Goal: Use online tool/utility: Utilize a website feature to perform a specific function

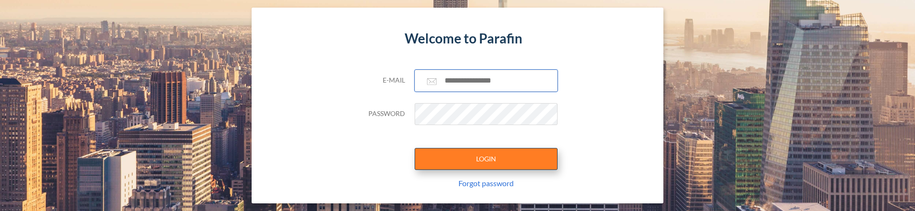
type input "**********"
click at [487, 158] on button "LOGIN" at bounding box center [486, 159] width 143 height 22
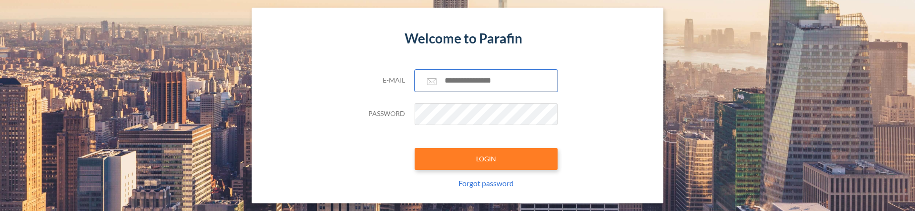
type input "**********"
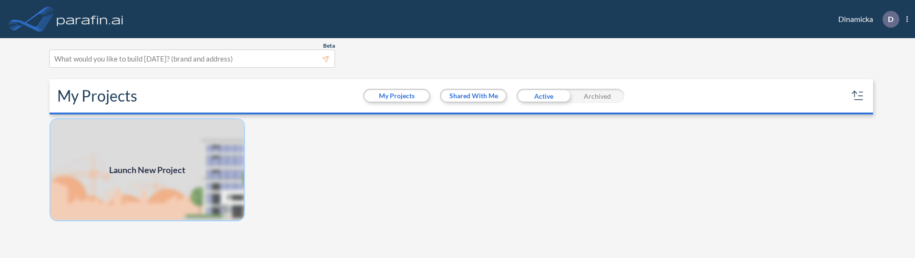
click at [97, 164] on img at bounding box center [147, 169] width 195 height 103
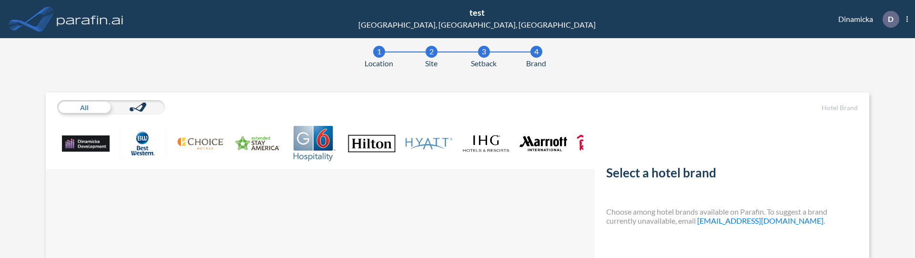
scroll to position [73, 0]
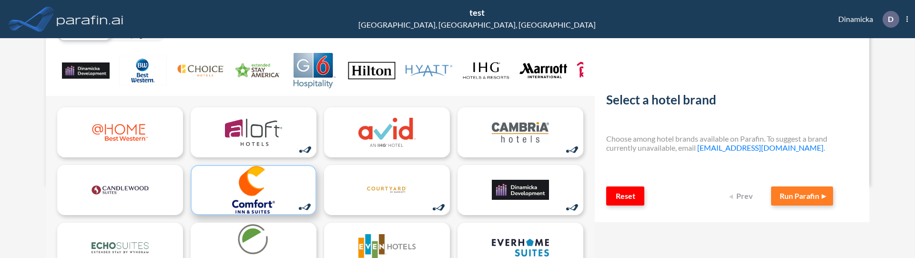
click at [265, 196] on img at bounding box center [253, 190] width 57 height 48
click at [800, 195] on button "Run Parafin" at bounding box center [802, 195] width 62 height 19
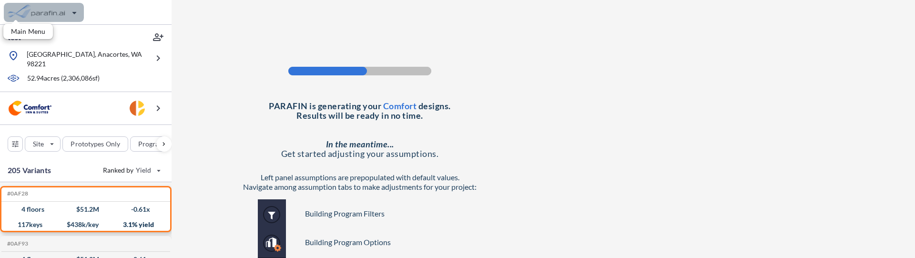
click at [45, 12] on div "button" at bounding box center [44, 12] width 80 height 19
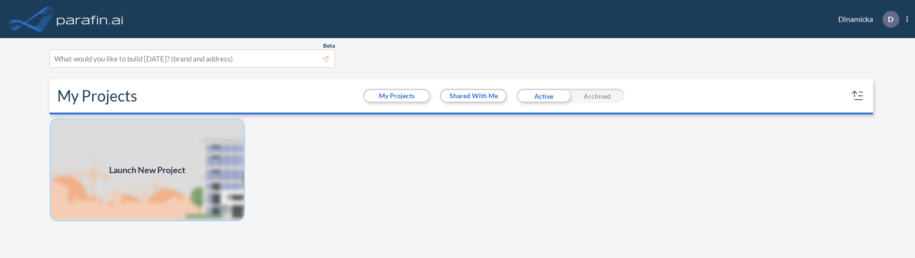
click at [181, 162] on img at bounding box center [147, 169] width 195 height 103
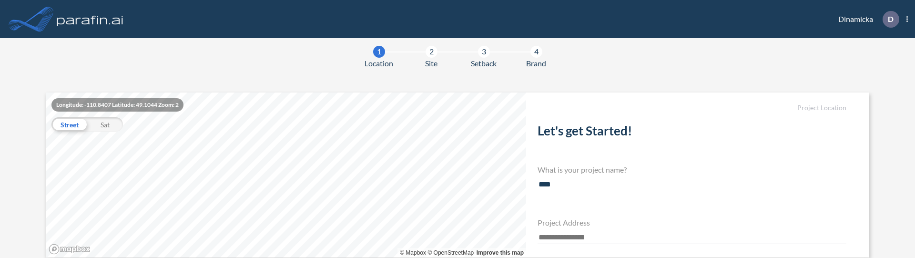
type input "****"
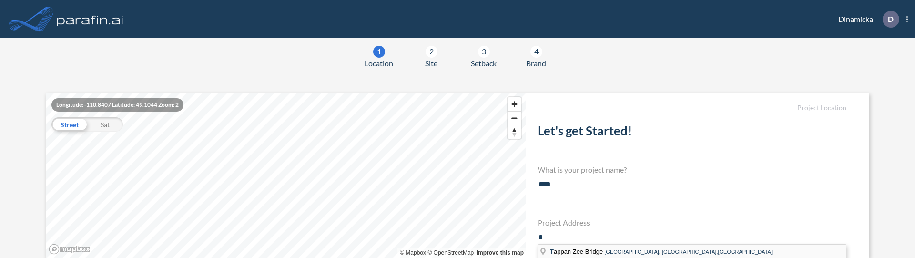
click at [570, 210] on span "T appan Zee Bridge" at bounding box center [577, 251] width 54 height 7
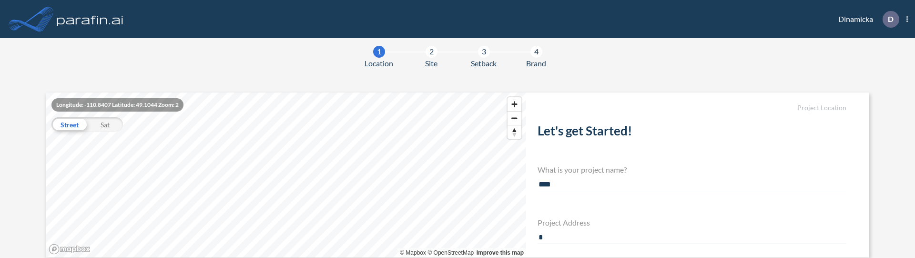
type input "**********"
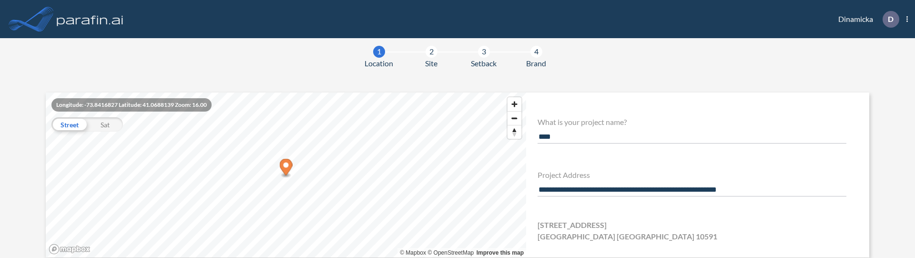
scroll to position [90, 0]
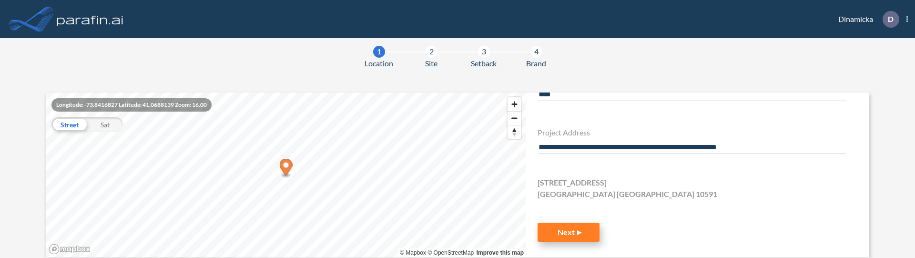
click at [584, 210] on button "Next" at bounding box center [568, 232] width 62 height 19
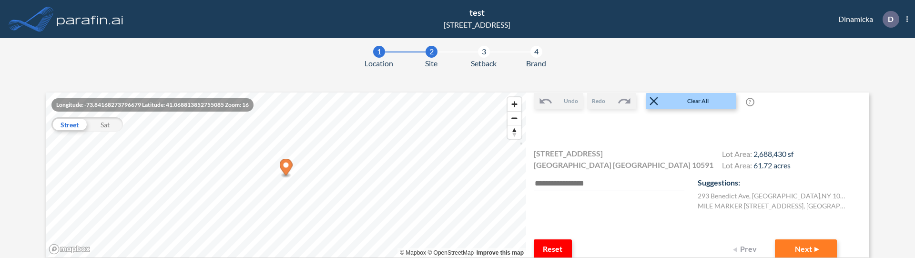
scroll to position [110, 0]
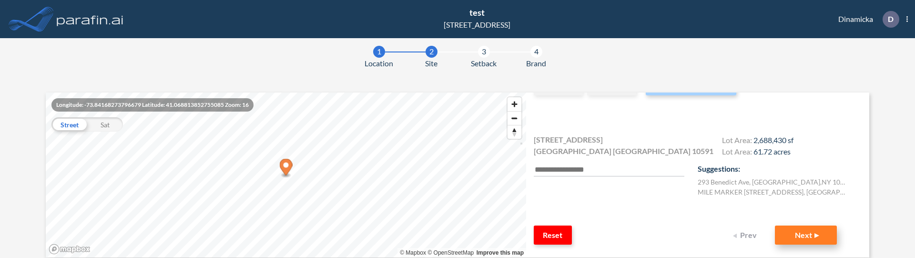
click at [812, 210] on button "Next" at bounding box center [806, 234] width 62 height 19
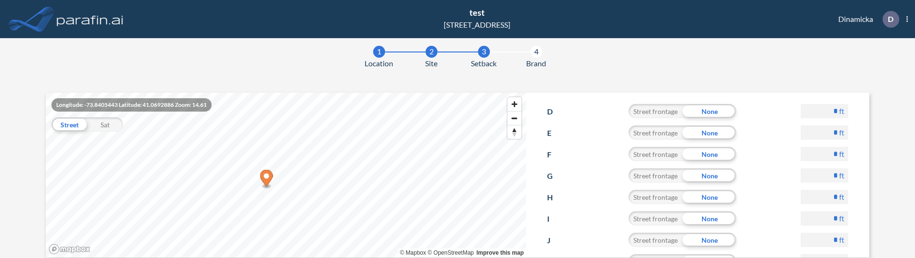
scroll to position [172, 0]
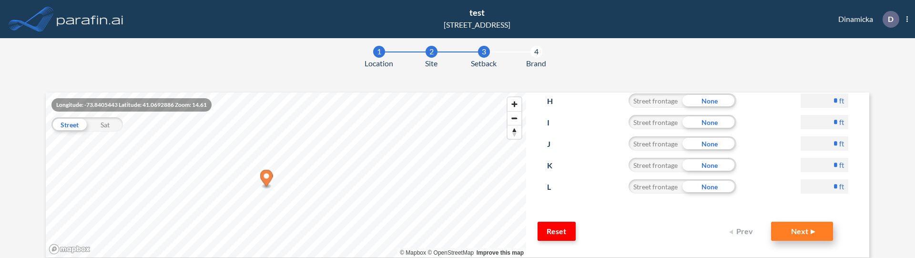
click at [802, 210] on button "Next" at bounding box center [802, 231] width 62 height 19
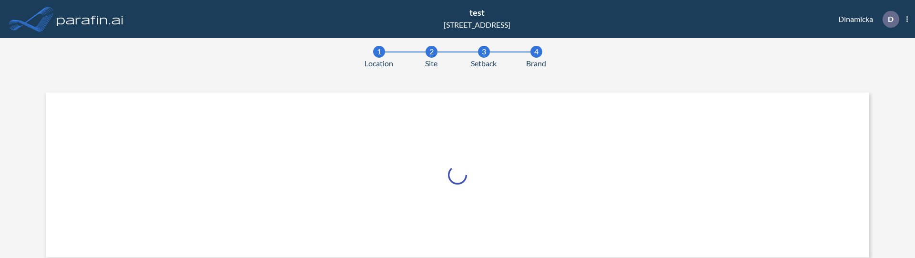
scroll to position [73, 0]
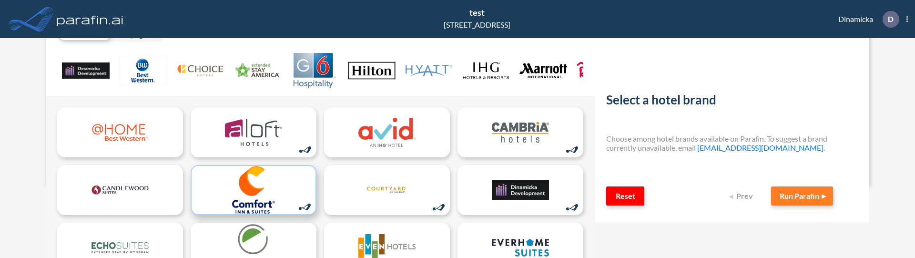
click at [242, 198] on img at bounding box center [253, 190] width 57 height 48
click at [800, 196] on button "Run Parafin" at bounding box center [802, 195] width 62 height 19
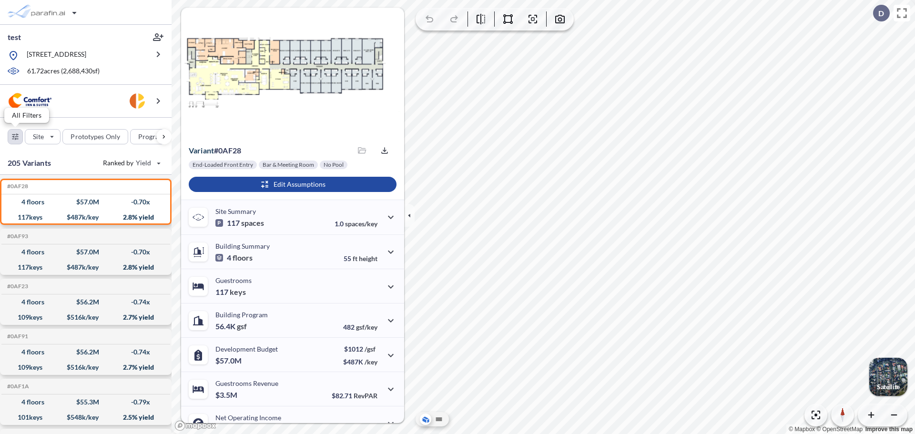
click at [15, 139] on div "button" at bounding box center [15, 137] width 14 height 14
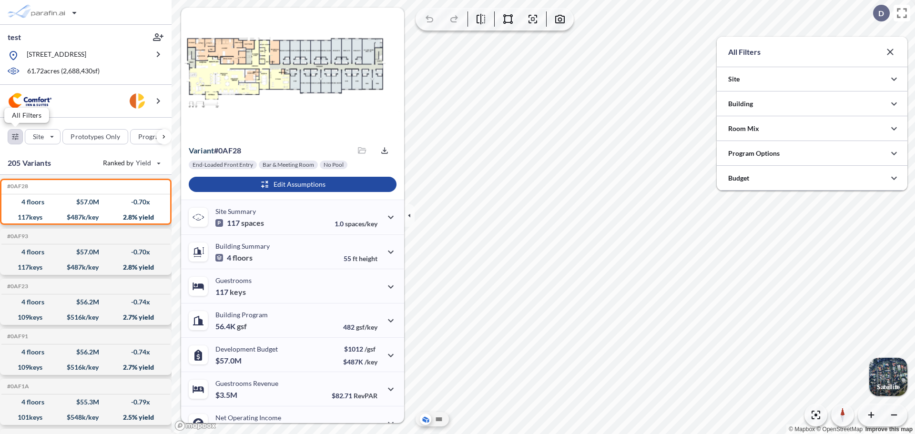
scroll to position [476487, 476296]
click at [13, 136] on div "button" at bounding box center [15, 137] width 14 height 14
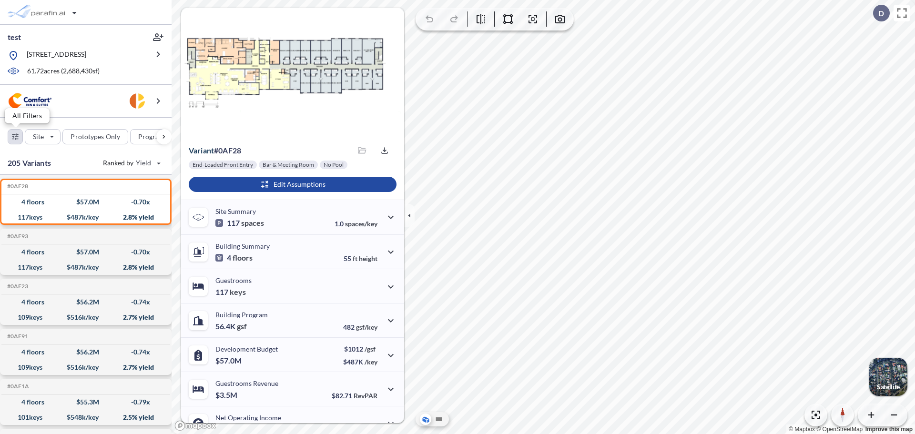
click at [13, 136] on div "button" at bounding box center [15, 137] width 14 height 14
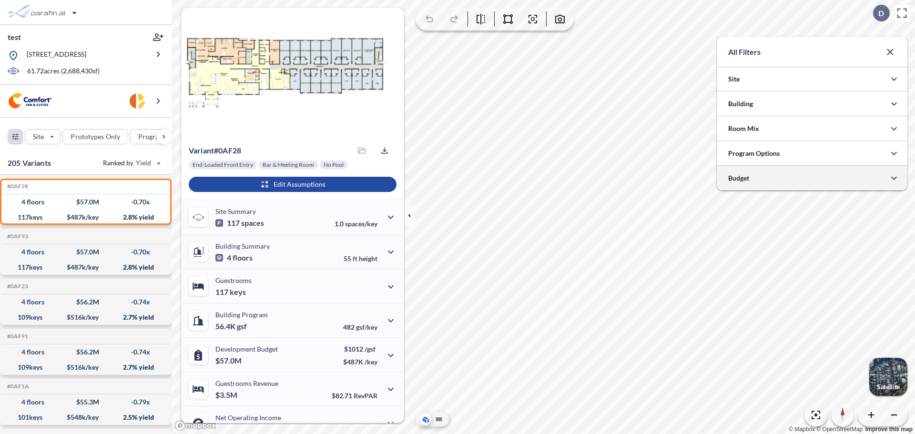
click at [776, 180] on div at bounding box center [812, 178] width 191 height 24
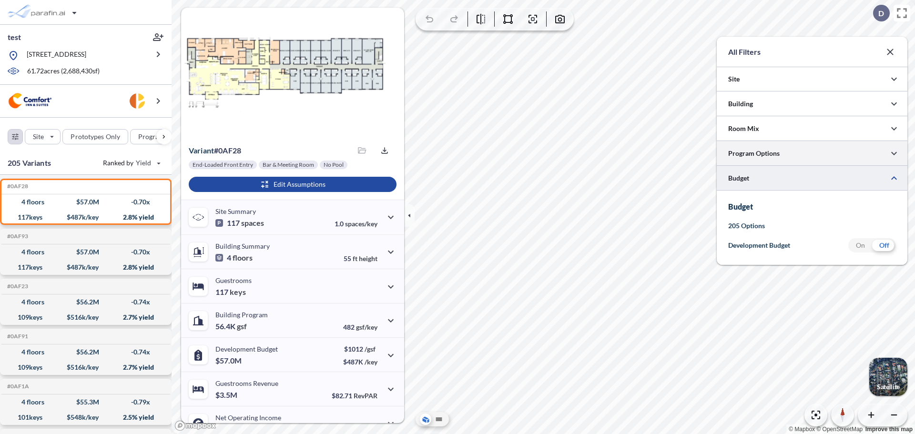
click at [764, 155] on div at bounding box center [812, 153] width 191 height 24
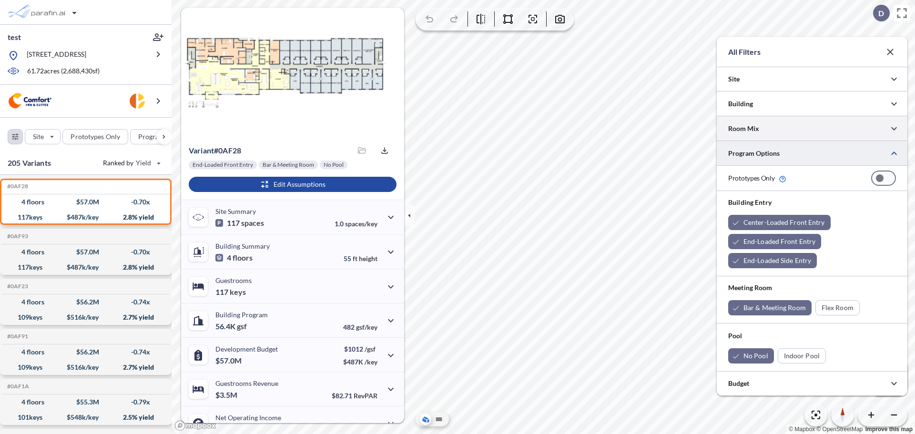
click at [757, 133] on div at bounding box center [812, 128] width 191 height 24
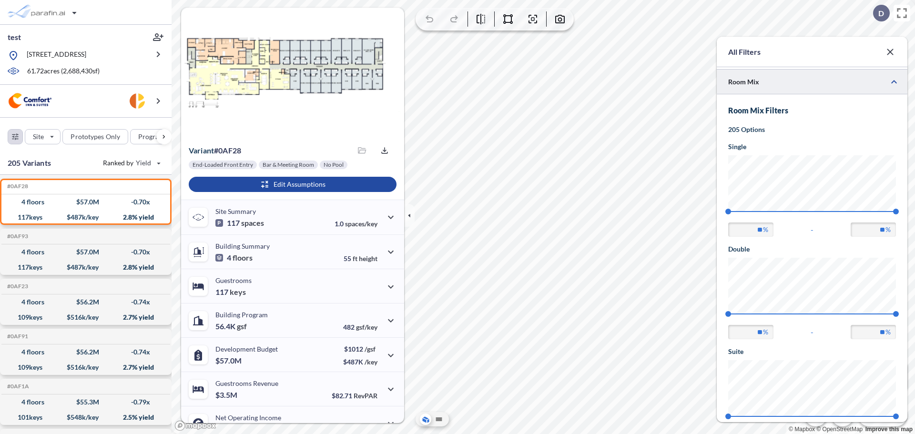
scroll to position [0, 0]
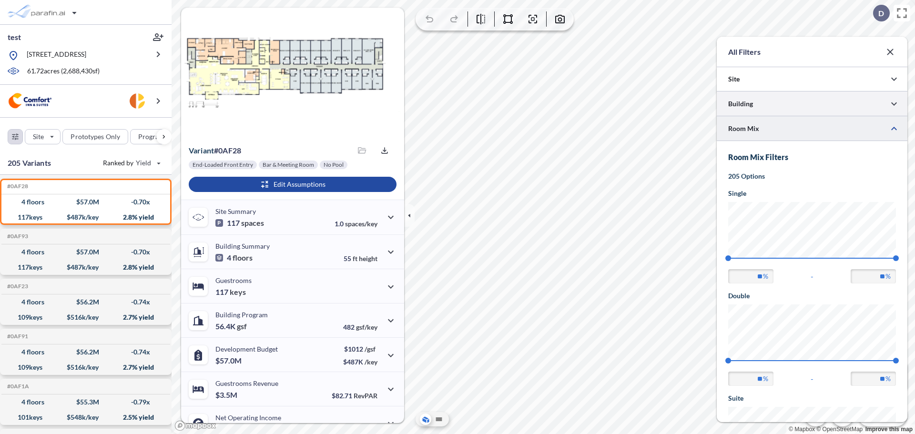
click at [751, 105] on div at bounding box center [812, 103] width 191 height 24
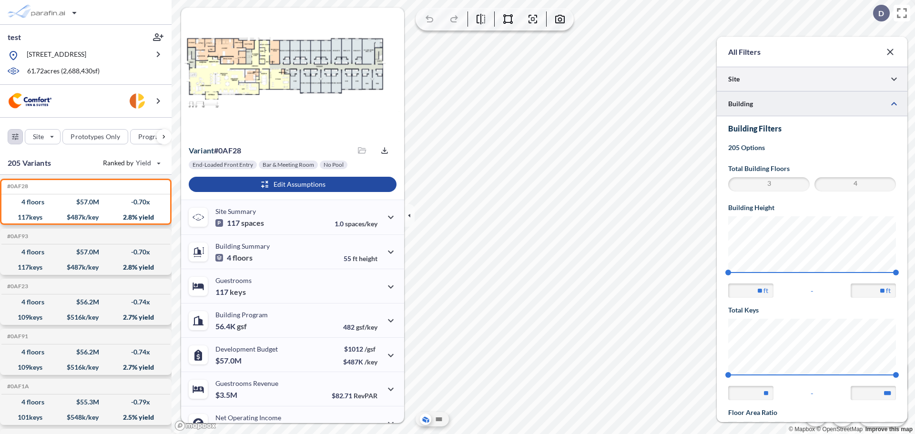
click at [742, 80] on div at bounding box center [812, 79] width 191 height 24
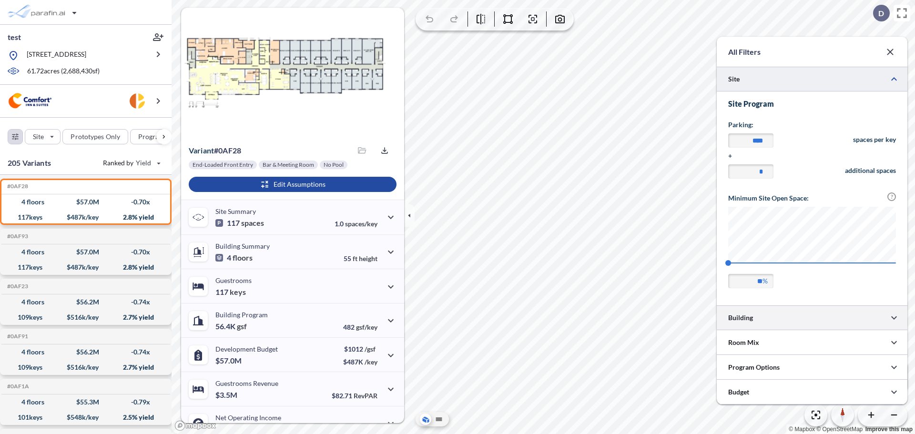
click at [767, 312] on div at bounding box center [812, 317] width 191 height 24
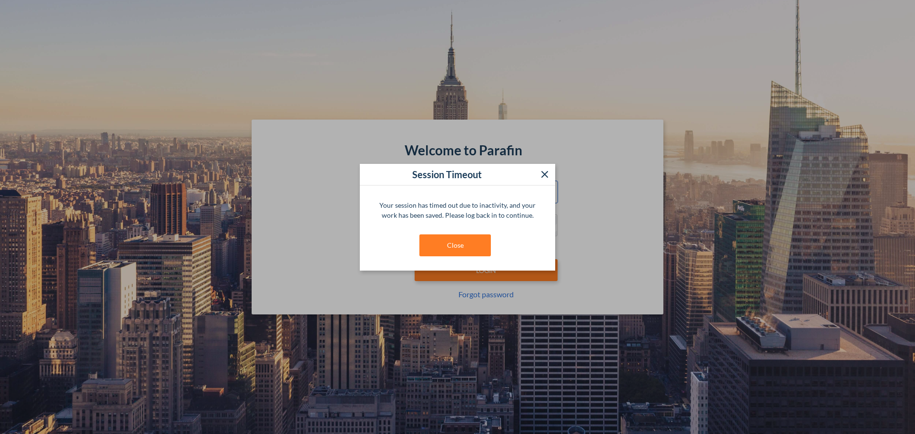
type input "**********"
click at [464, 263] on div "Your session has timed out due to inactivity, and your work has been saved. Ple…" at bounding box center [457, 228] width 195 height 85
click at [467, 253] on button "Close" at bounding box center [454, 245] width 71 height 22
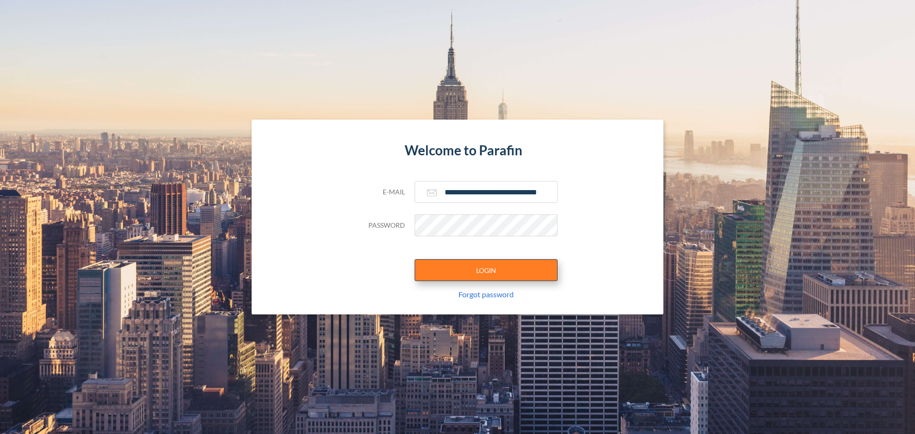
click at [491, 271] on button "LOGIN" at bounding box center [486, 270] width 143 height 22
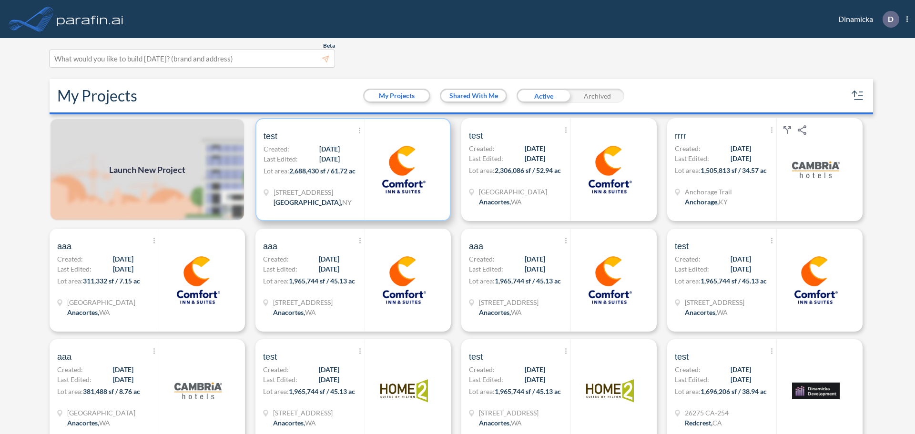
click at [309, 177] on p "Lot area: 2,688,430 sf / 61.72 ac" at bounding box center [313, 173] width 101 height 14
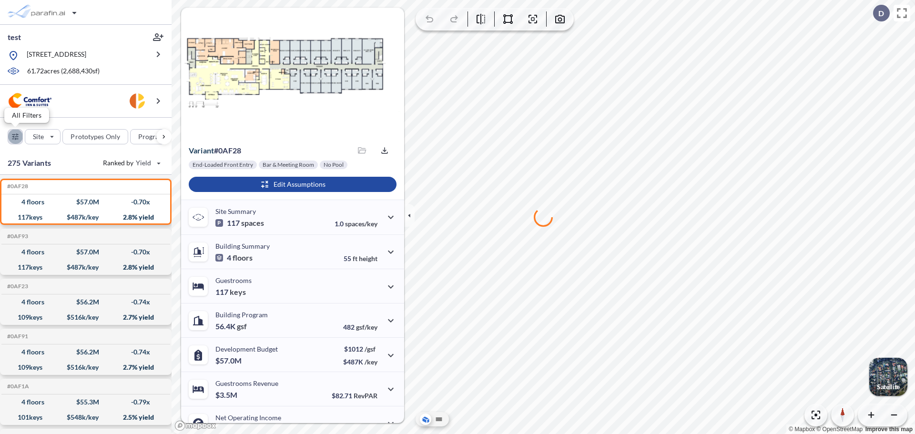
click at [16, 138] on div "button" at bounding box center [15, 137] width 14 height 14
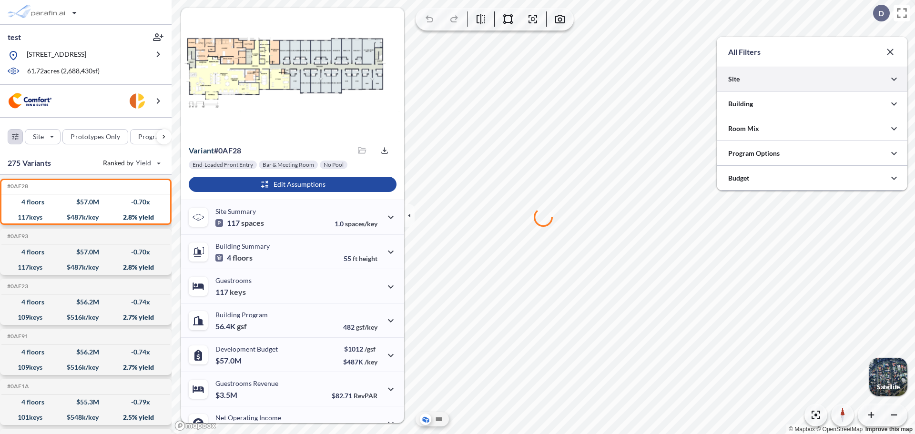
click at [782, 78] on div at bounding box center [812, 79] width 191 height 24
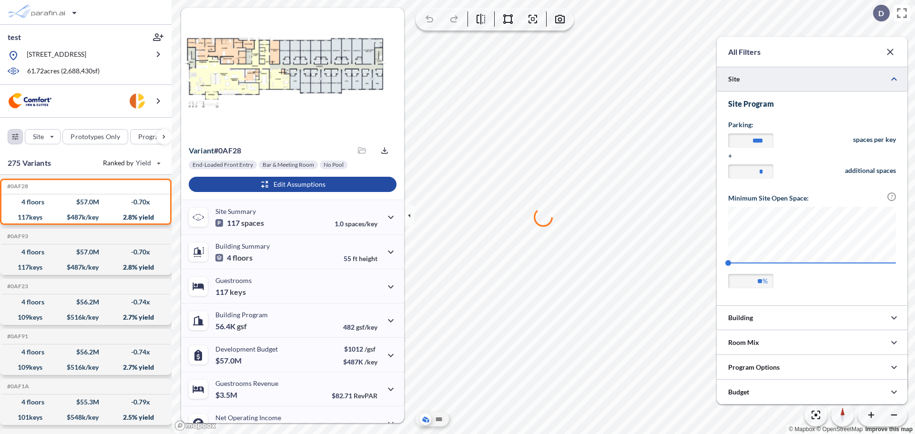
scroll to position [476487, 476296]
click at [782, 78] on div at bounding box center [812, 79] width 191 height 24
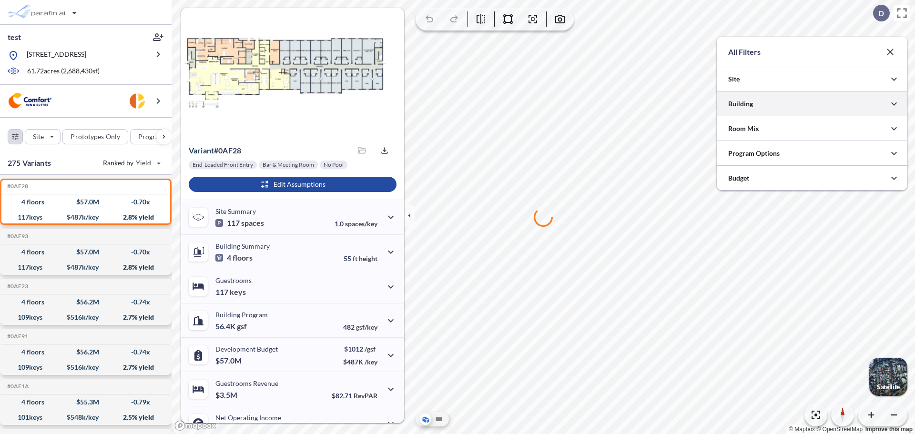
click at [763, 105] on div at bounding box center [812, 103] width 191 height 24
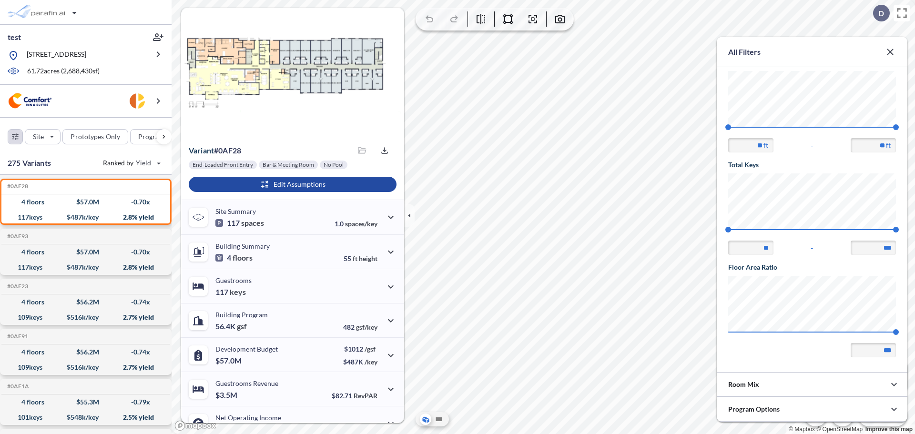
scroll to position [170, 0]
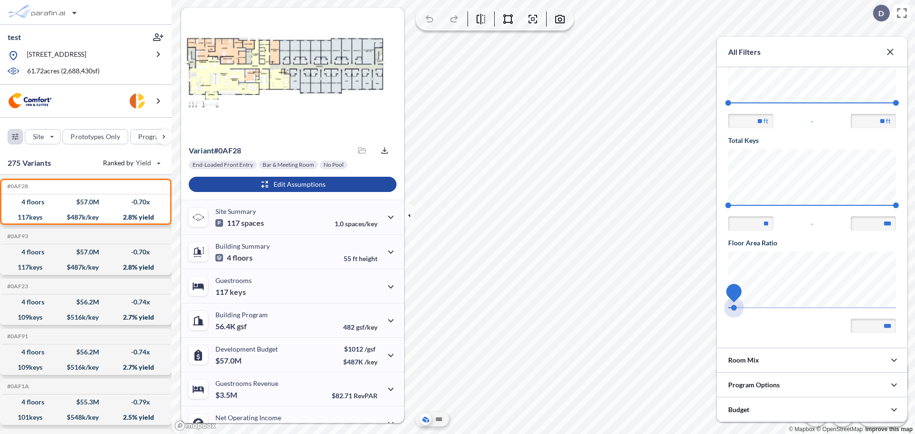
type input "***"
drag, startPoint x: 733, startPoint y: 309, endPoint x: 906, endPoint y: 308, distance: 173.4
click at [906, 308] on div "Building Filters 275 Options Total Building Floors 3 4 Building Height 44 55.5 …" at bounding box center [812, 147] width 191 height 401
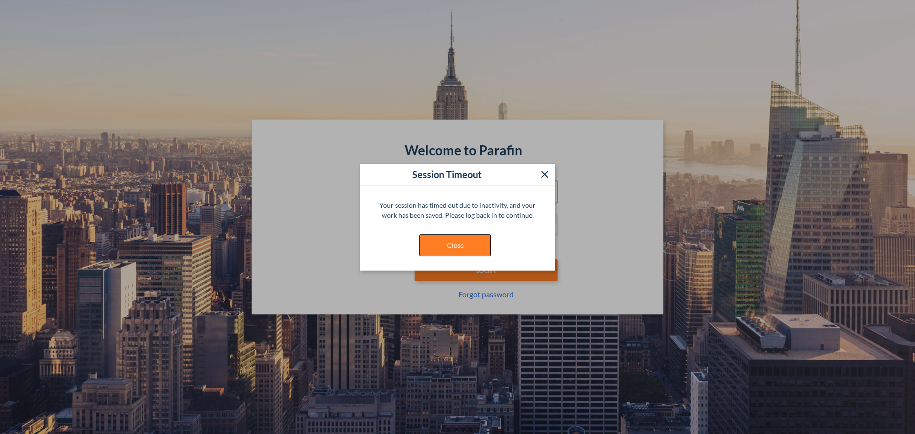
type input "**********"
click at [483, 237] on button "Close" at bounding box center [454, 245] width 71 height 22
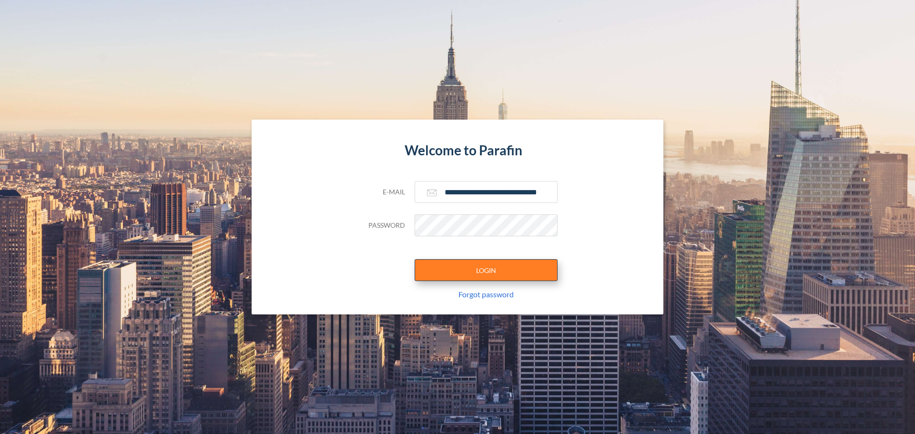
click at [493, 261] on button "LOGIN" at bounding box center [486, 270] width 143 height 22
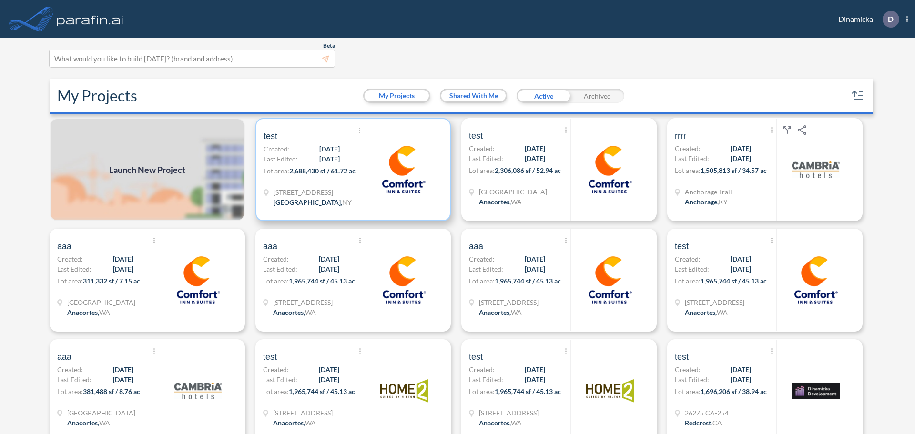
click at [348, 166] on p "Lot area: 2,688,430 sf / 61.72 ac" at bounding box center [313, 173] width 101 height 14
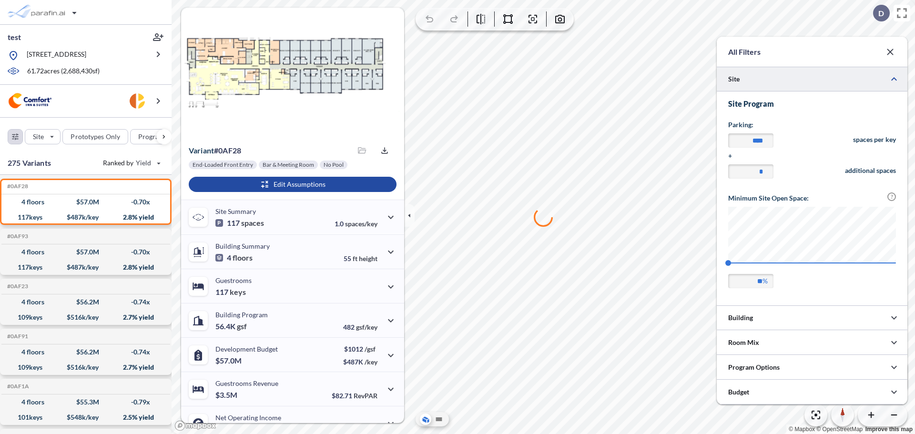
scroll to position [476487, 476296]
click at [765, 317] on div at bounding box center [812, 317] width 191 height 24
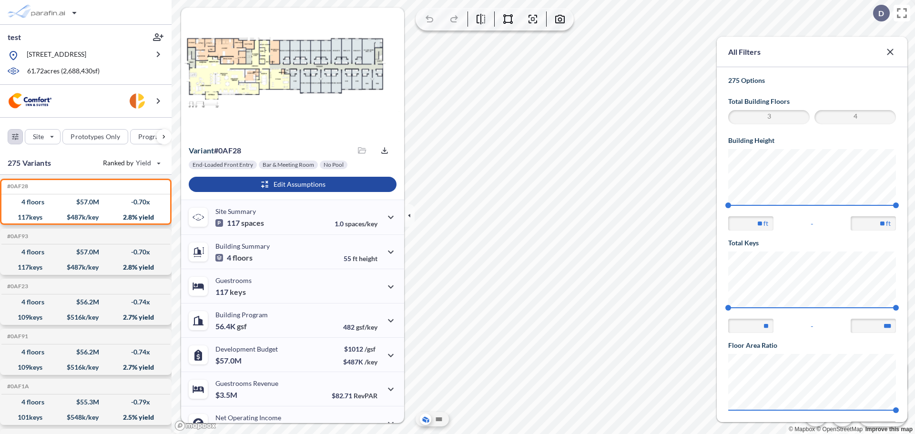
scroll to position [0, 0]
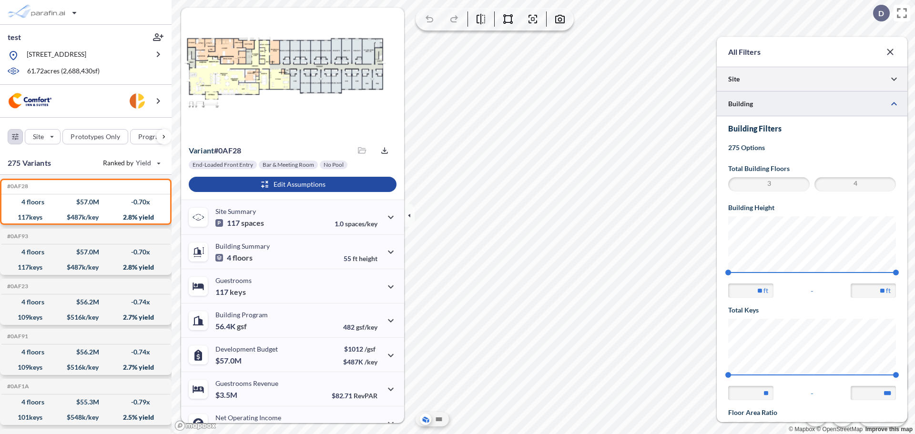
click at [783, 80] on div at bounding box center [812, 79] width 191 height 24
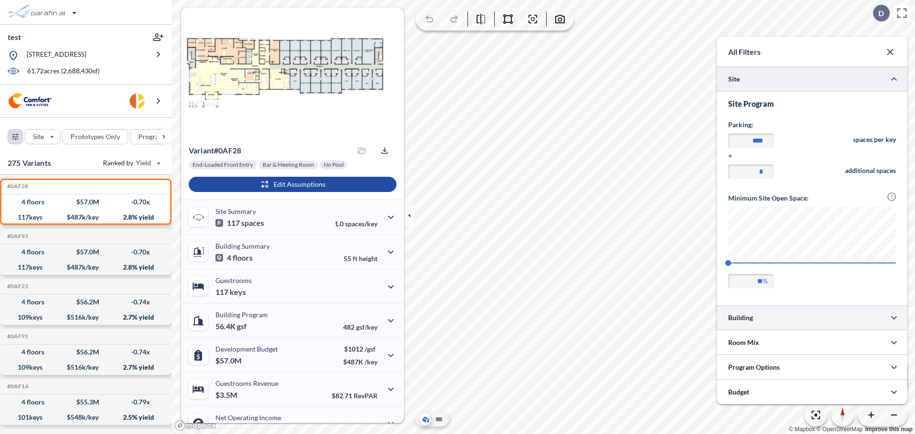
click at [769, 306] on div at bounding box center [812, 317] width 191 height 24
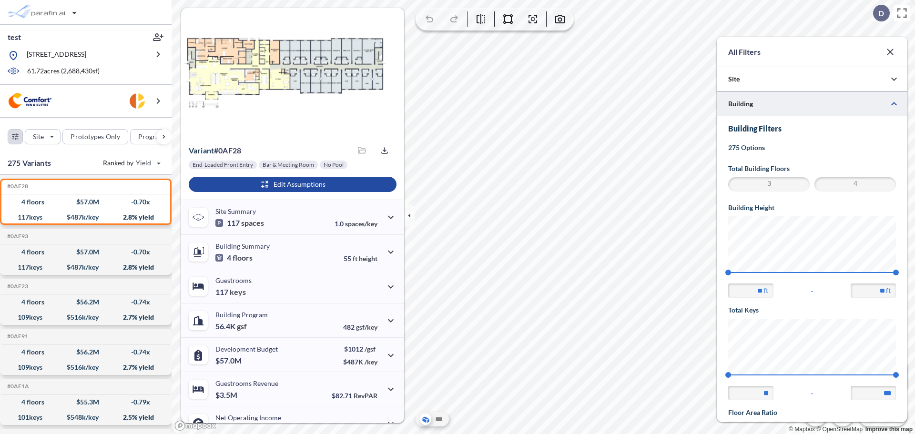
scroll to position [476086, 476296]
click at [793, 77] on div at bounding box center [812, 79] width 191 height 24
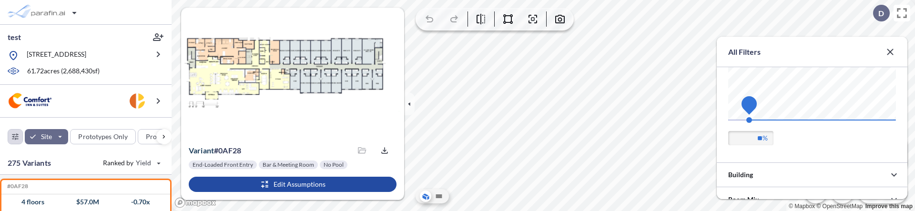
type input "**"
drag, startPoint x: 729, startPoint y: 122, endPoint x: 756, endPoint y: 121, distance: 26.7
click at [756, 121] on span "33" at bounding box center [755, 120] width 6 height 6
